Goal: Task Accomplishment & Management: Manage account settings

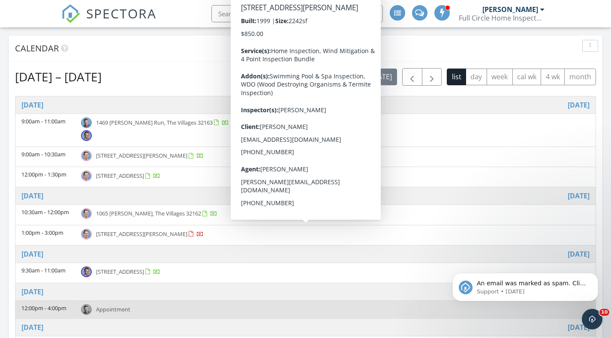
scroll to position [336, 0]
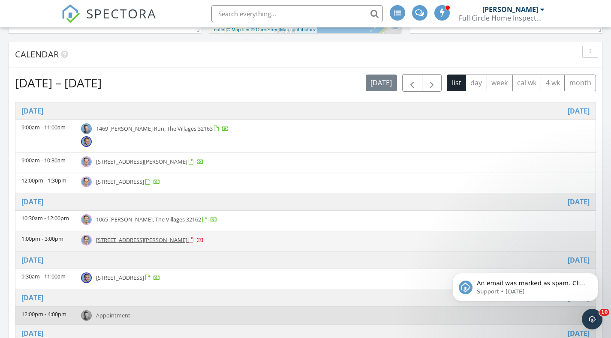
click at [176, 249] on td "4226 W Pansy Dr, Beverly Hills 34465" at bounding box center [335, 241] width 520 height 20
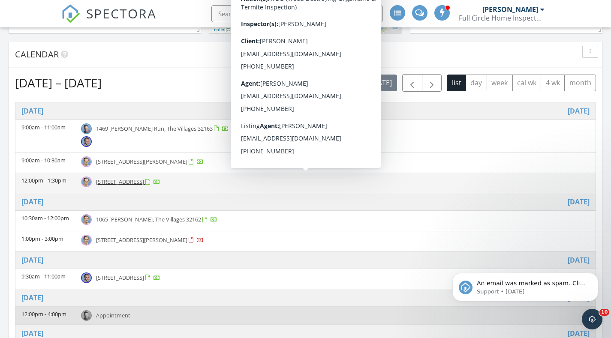
click at [144, 182] on span "[STREET_ADDRESS]" at bounding box center [120, 182] width 48 height 8
